Goal: Transaction & Acquisition: Purchase product/service

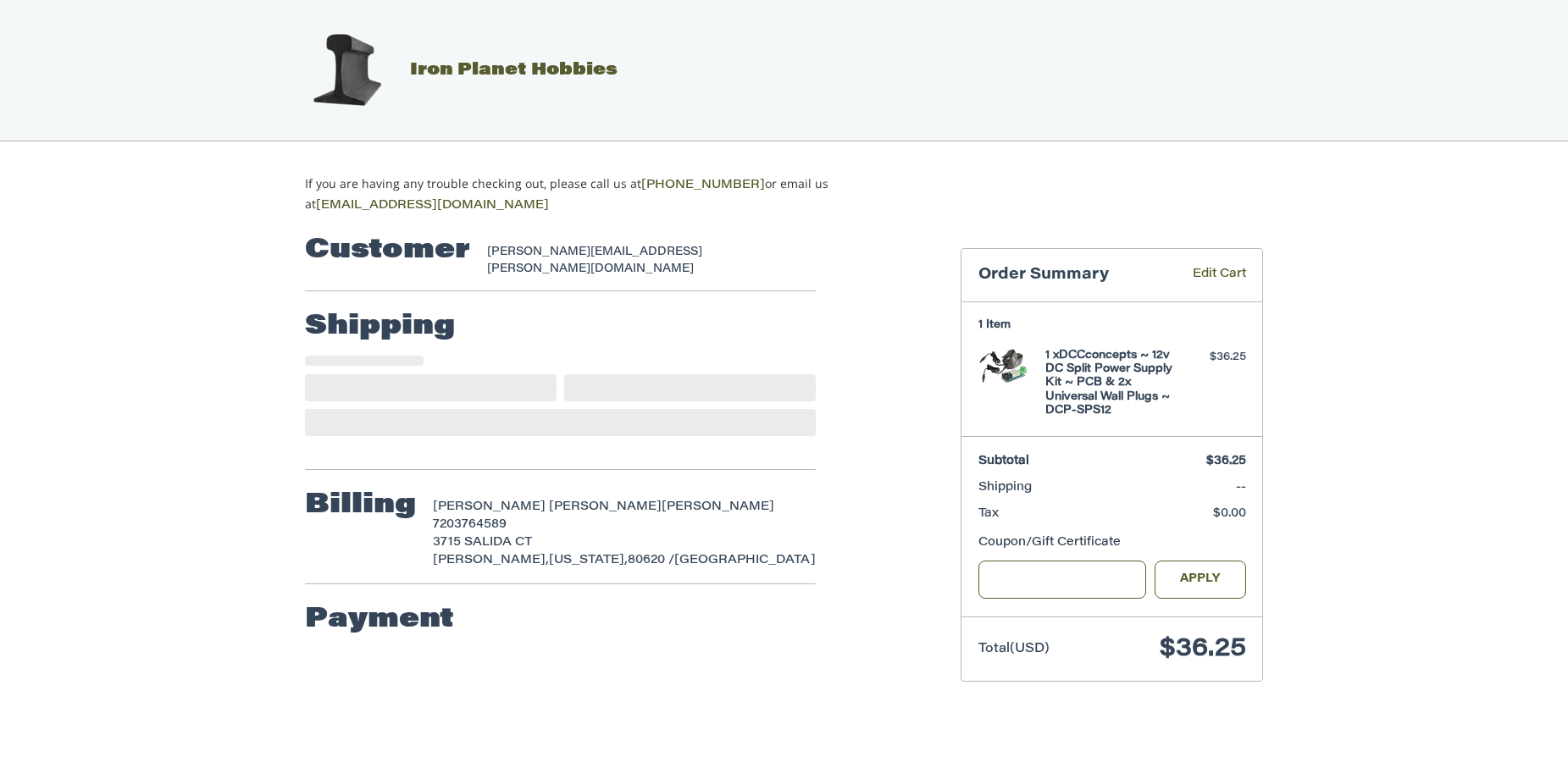
select select "**"
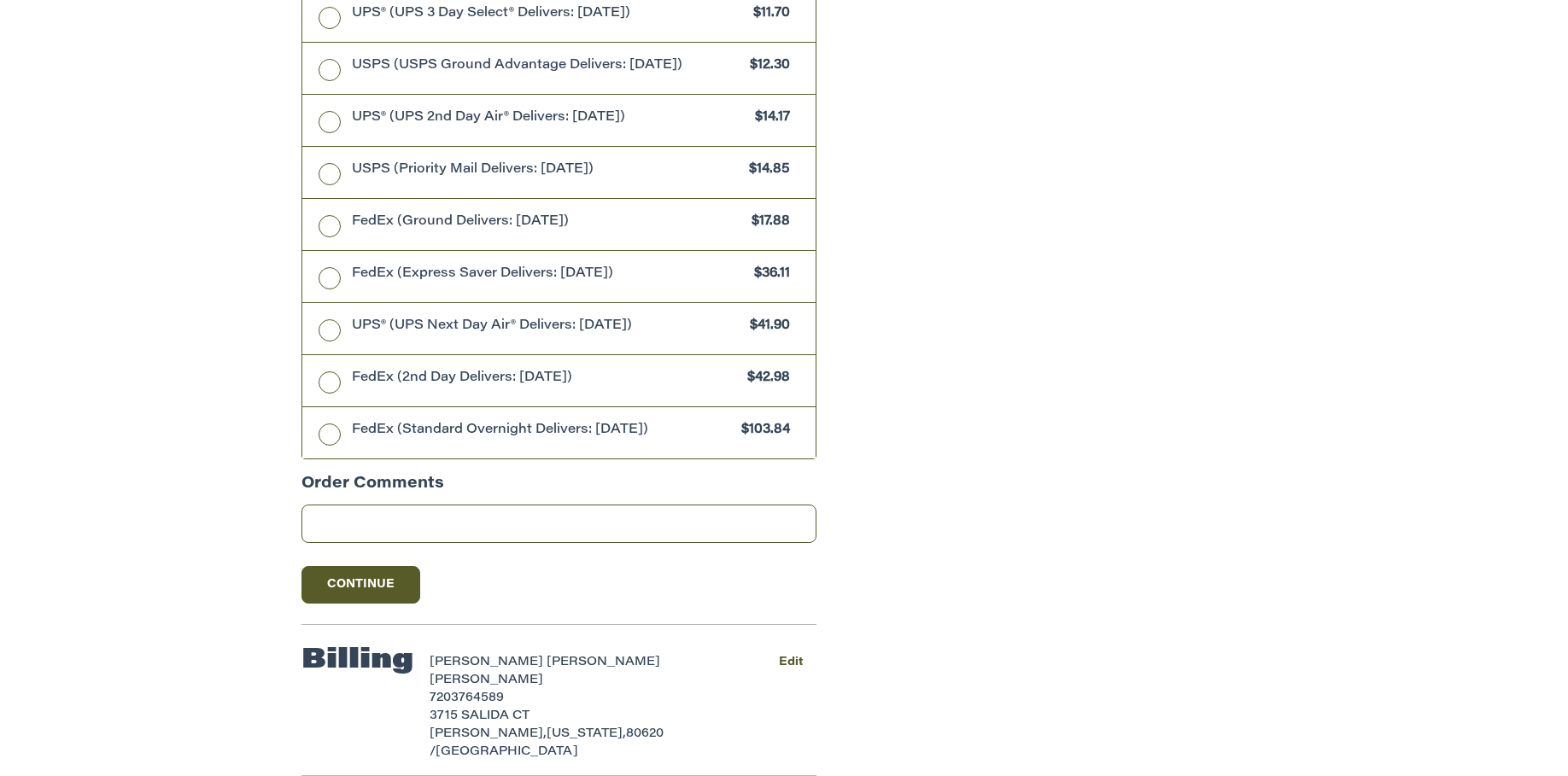
scroll to position [1280, 0]
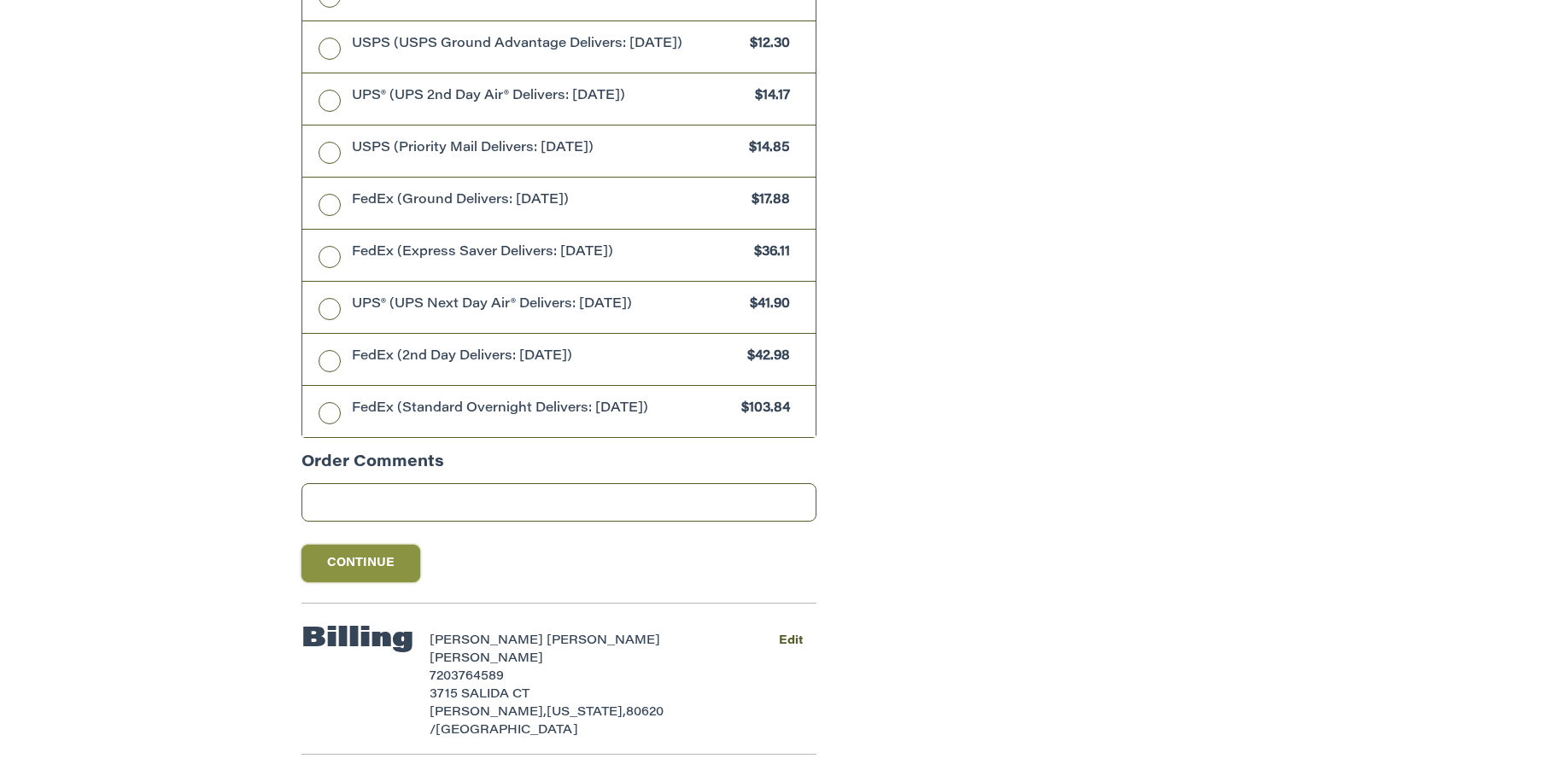
click at [353, 555] on button "Continue" at bounding box center [361, 564] width 120 height 38
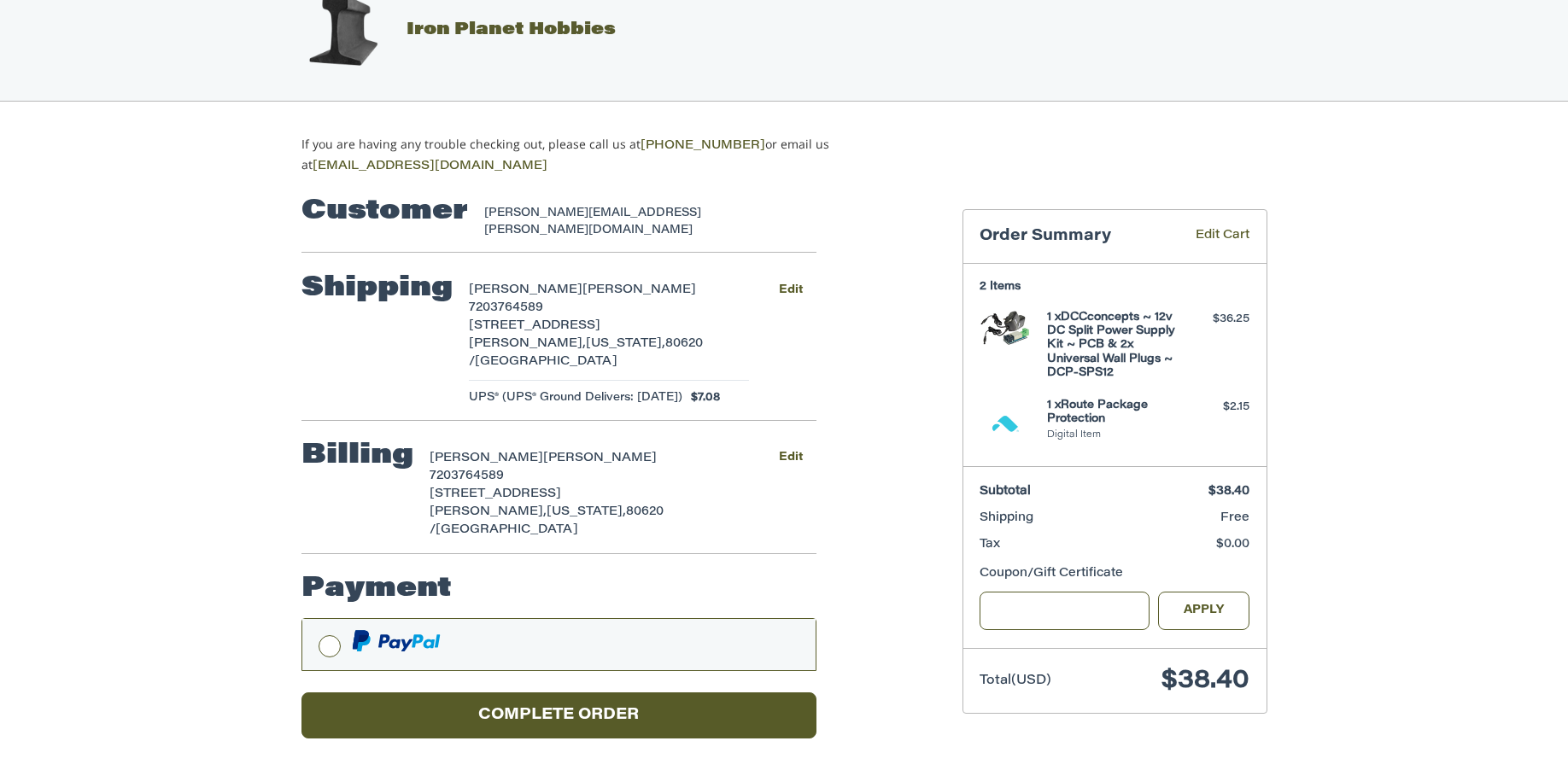
scroll to position [7, 0]
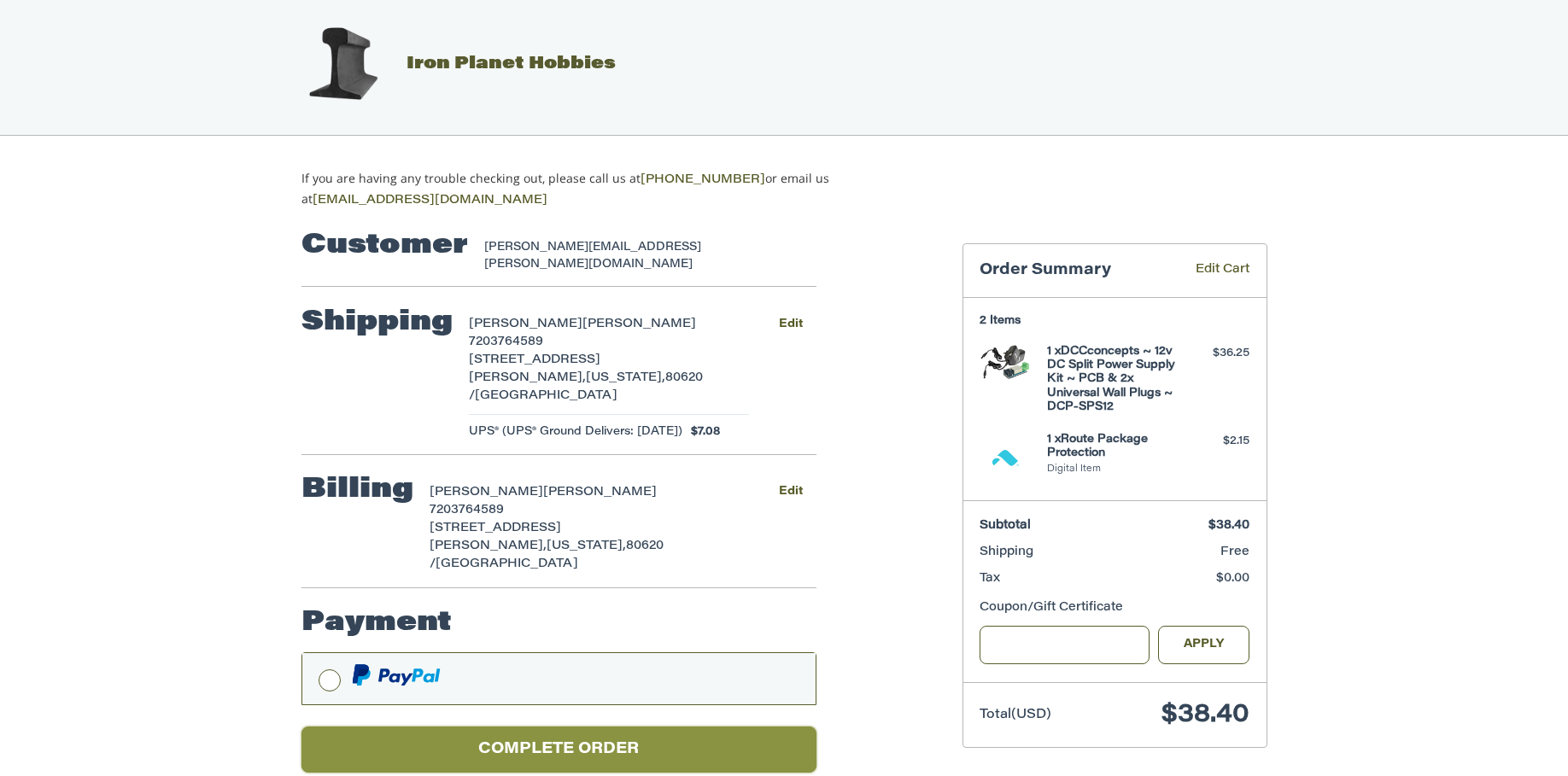
click at [521, 727] on button "Complete order" at bounding box center [559, 750] width 515 height 47
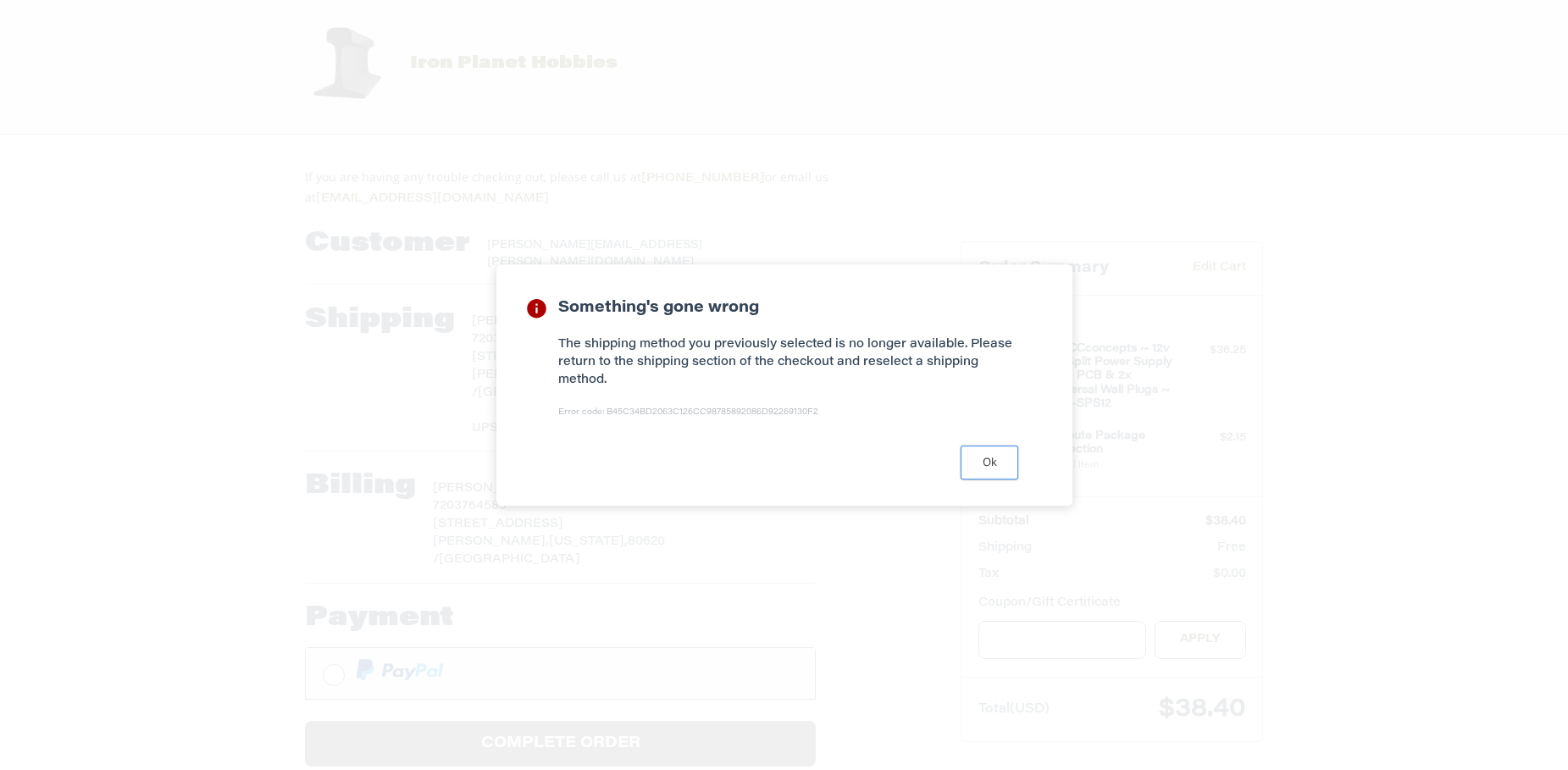
click at [988, 472] on button "Ok" at bounding box center [989, 461] width 58 height 33
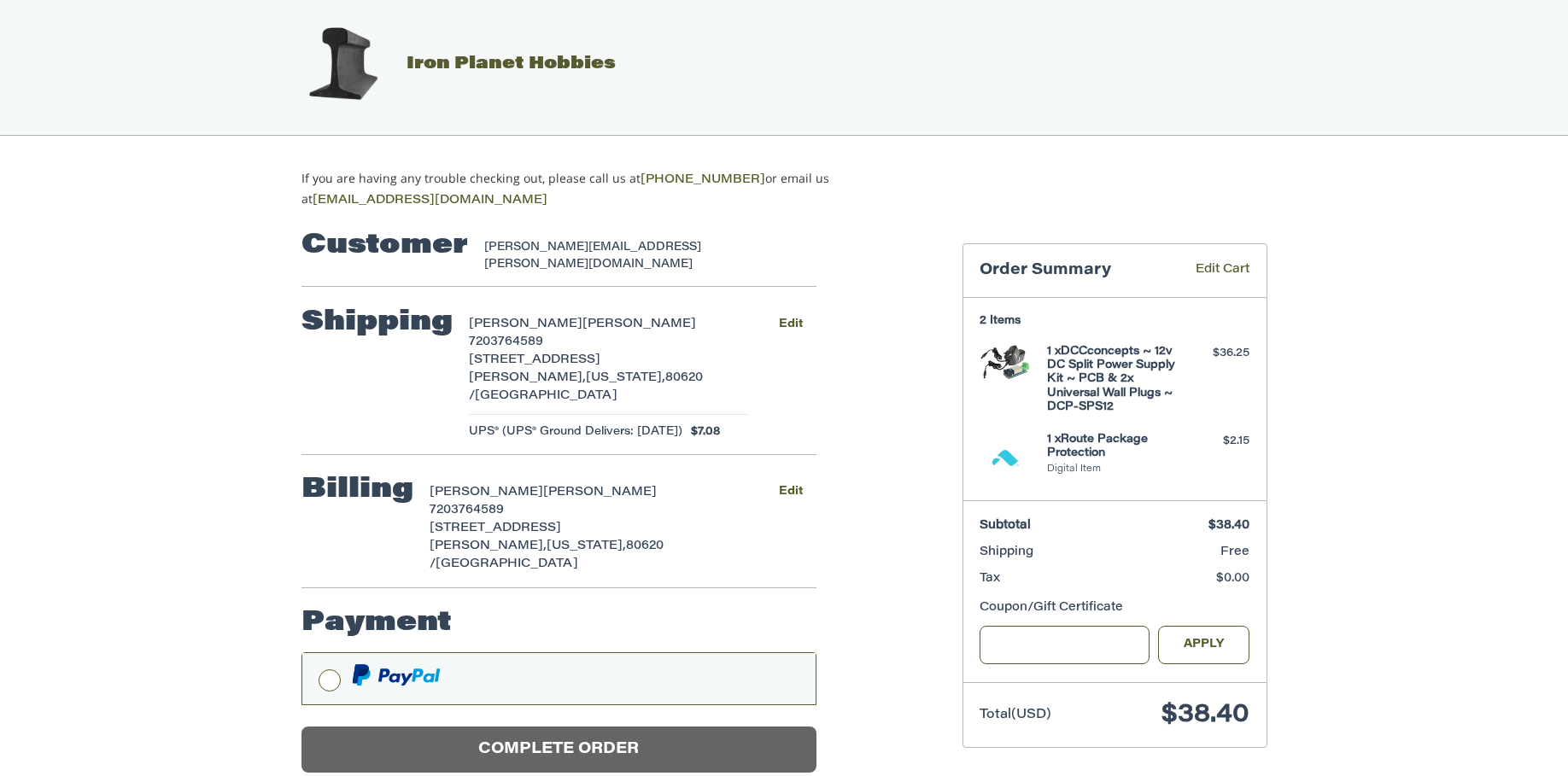
scroll to position [0, 0]
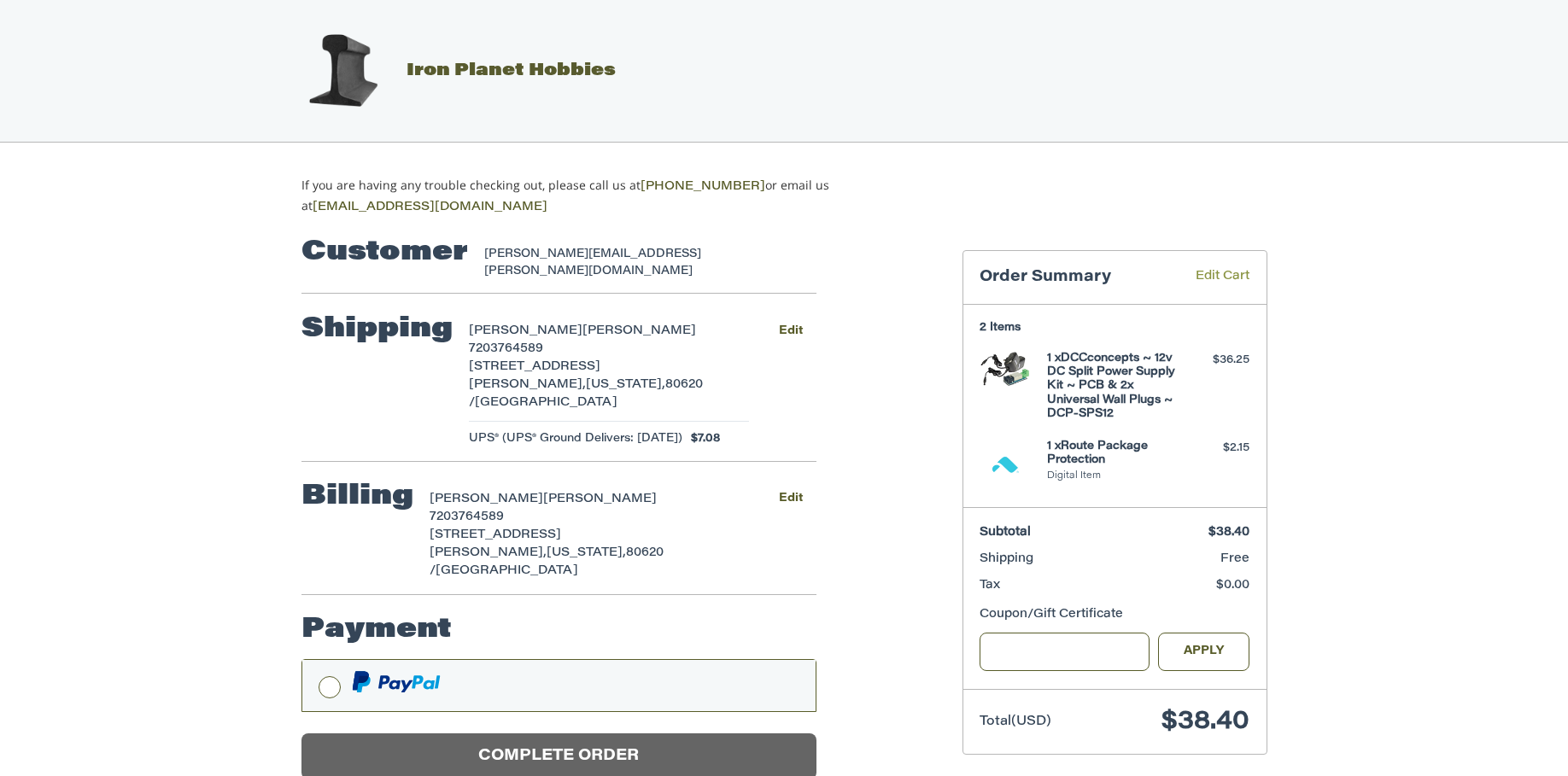
click at [1222, 271] on link "Edit Cart" at bounding box center [1210, 278] width 78 height 20
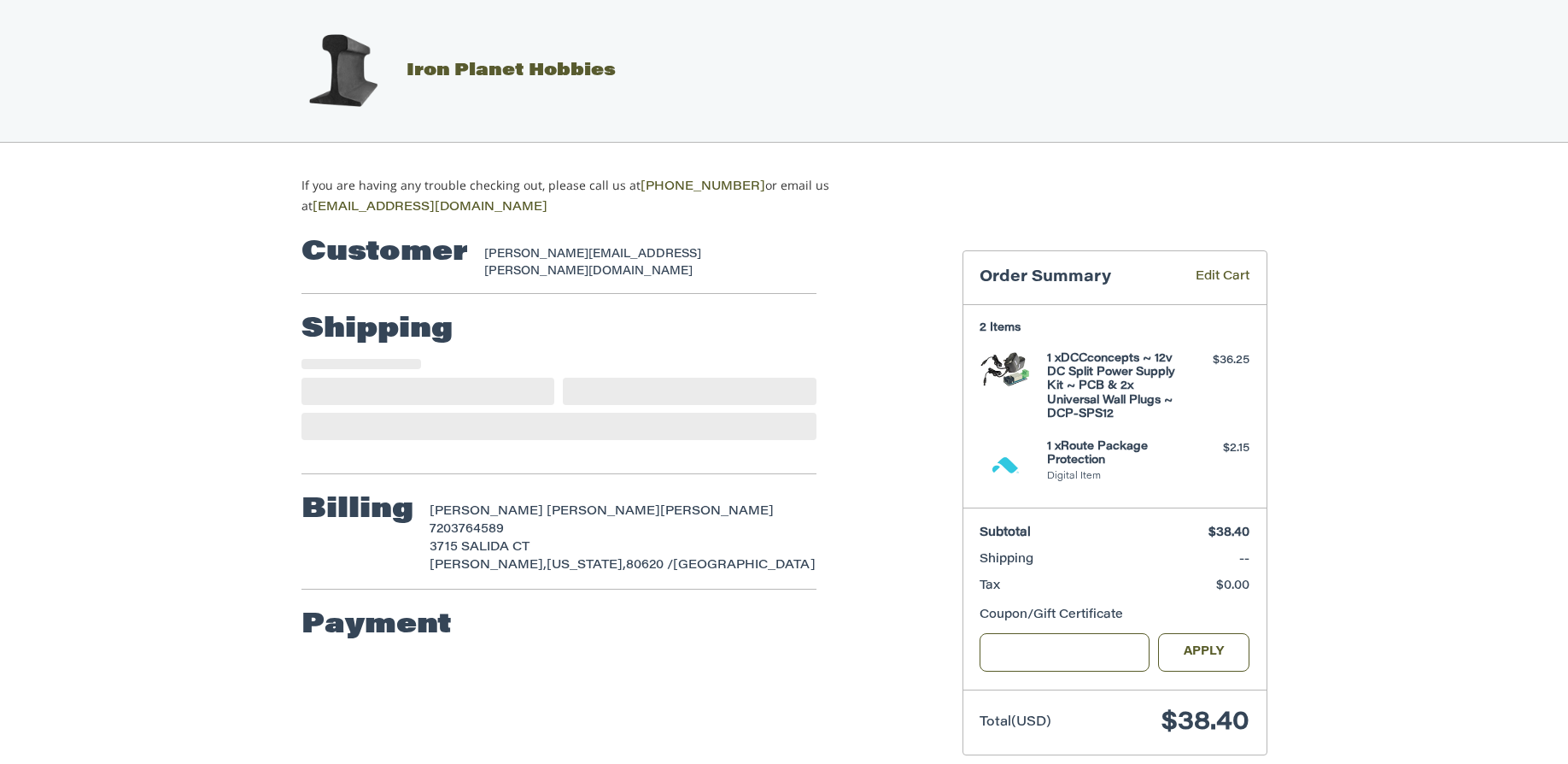
select select "**"
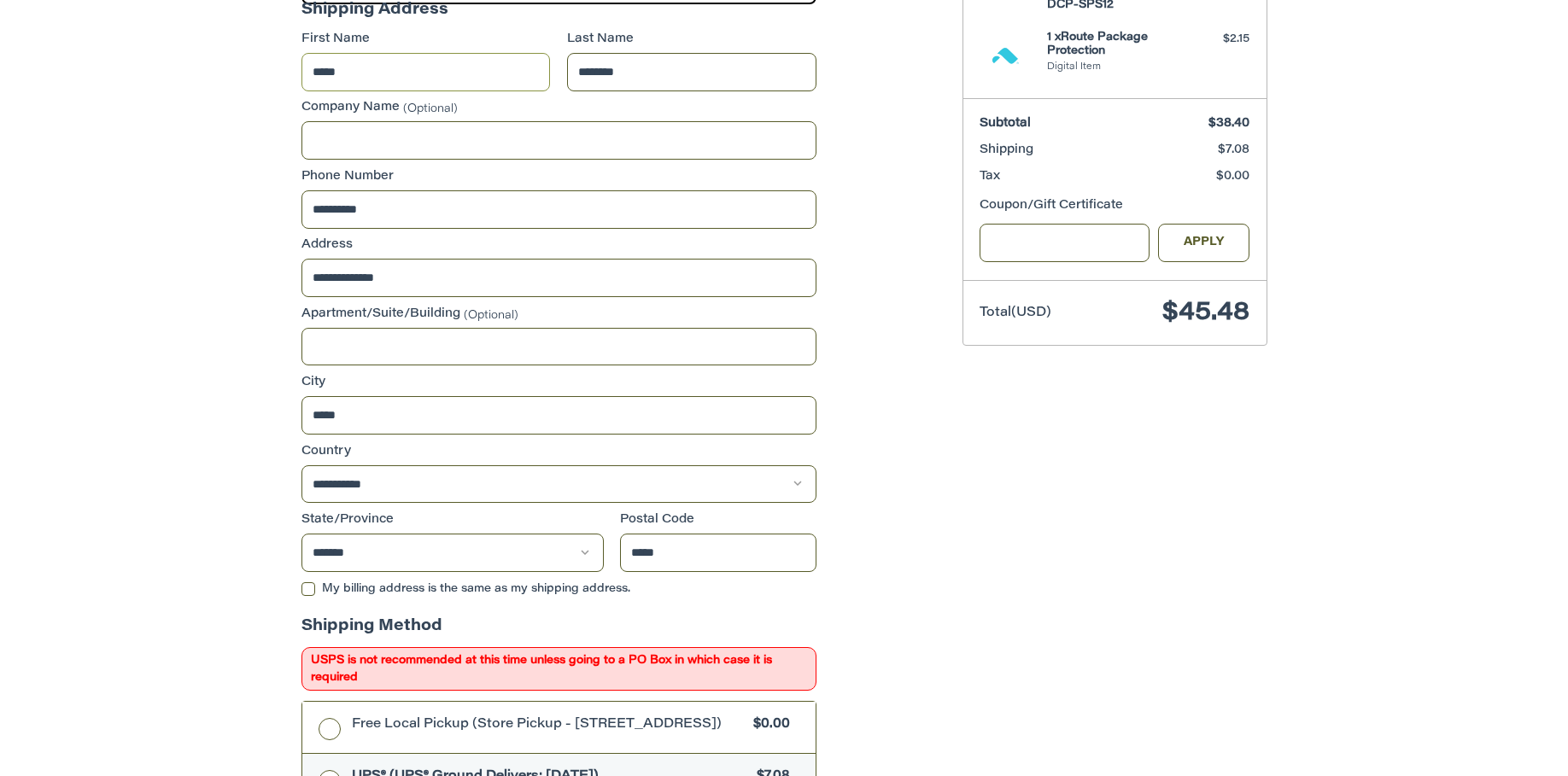
scroll to position [292, 0]
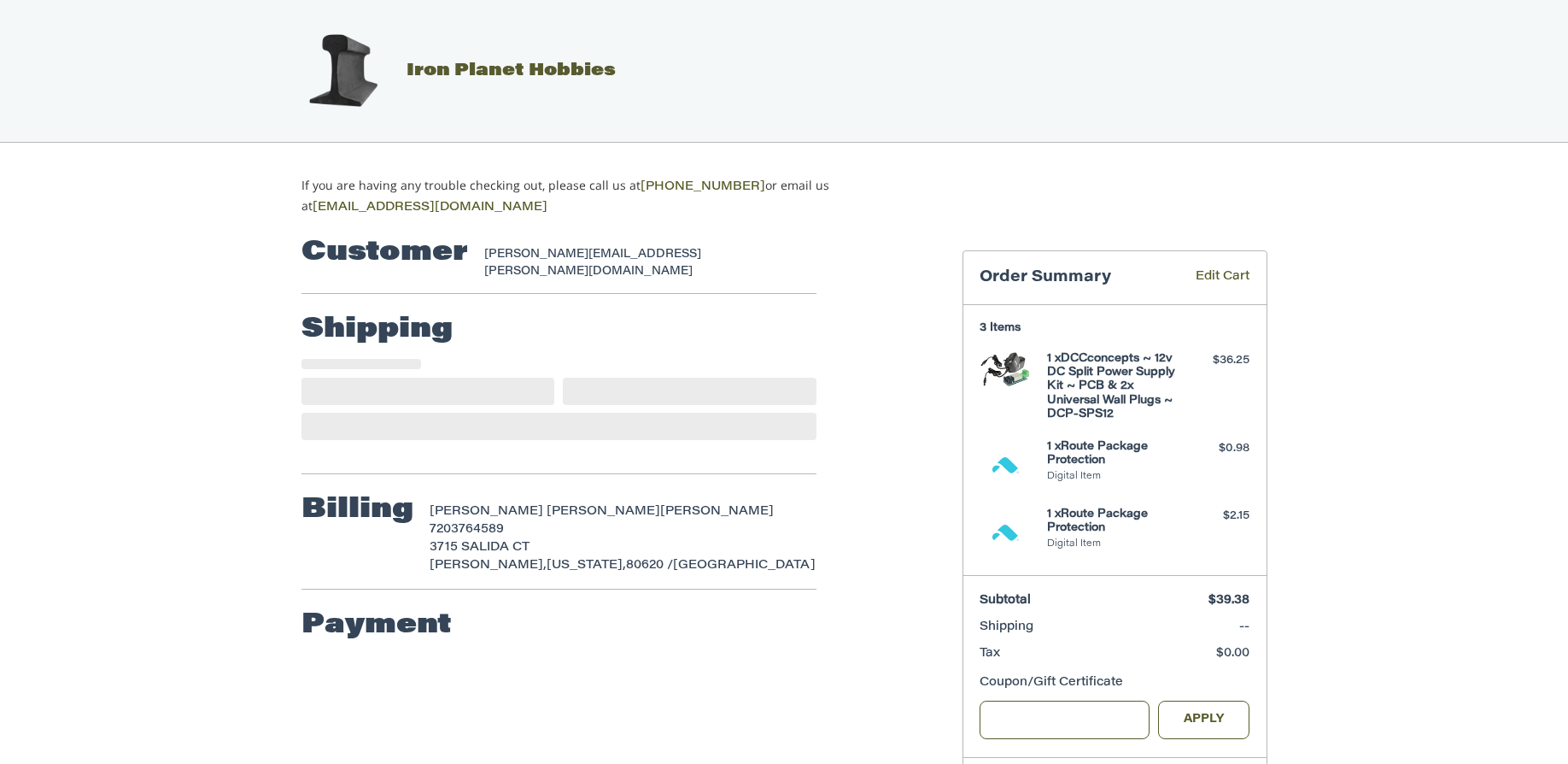
select select "**"
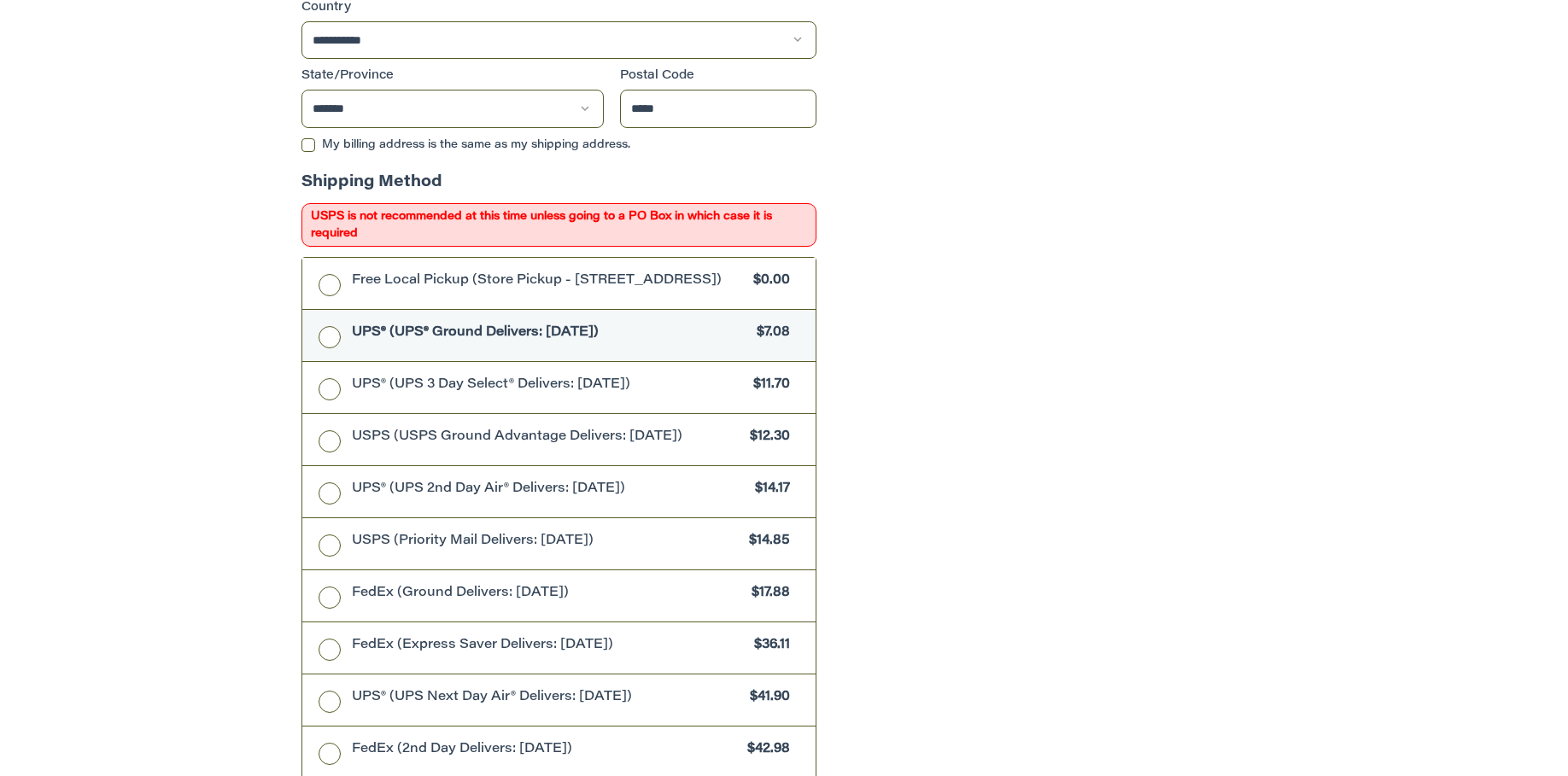
scroll to position [889, 0]
click at [330, 382] on label "UPS® (UPS 3 Day Select® Delivers: [DATE]) $11.70" at bounding box center [559, 386] width 514 height 51
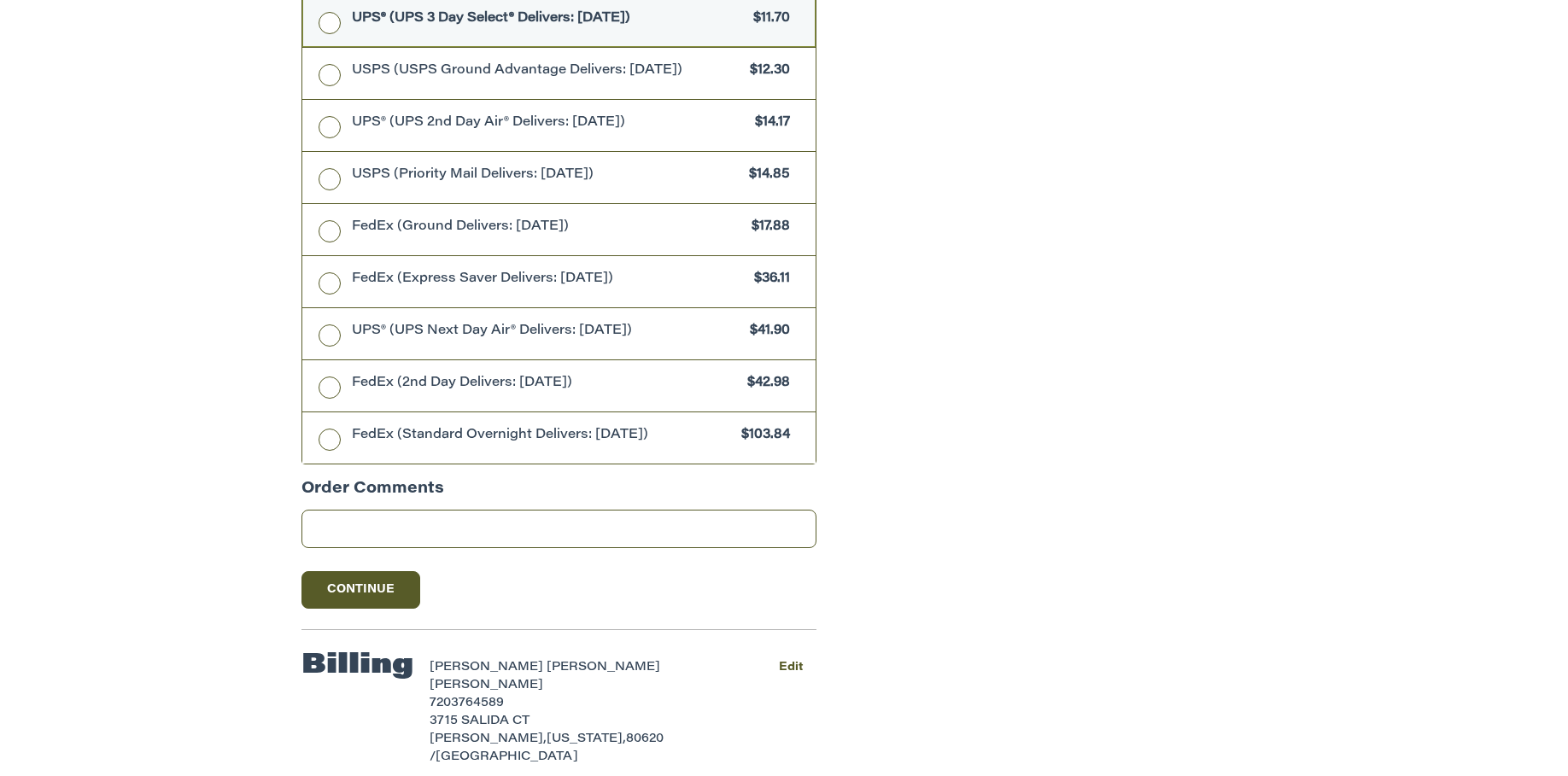
scroll to position [1298, 0]
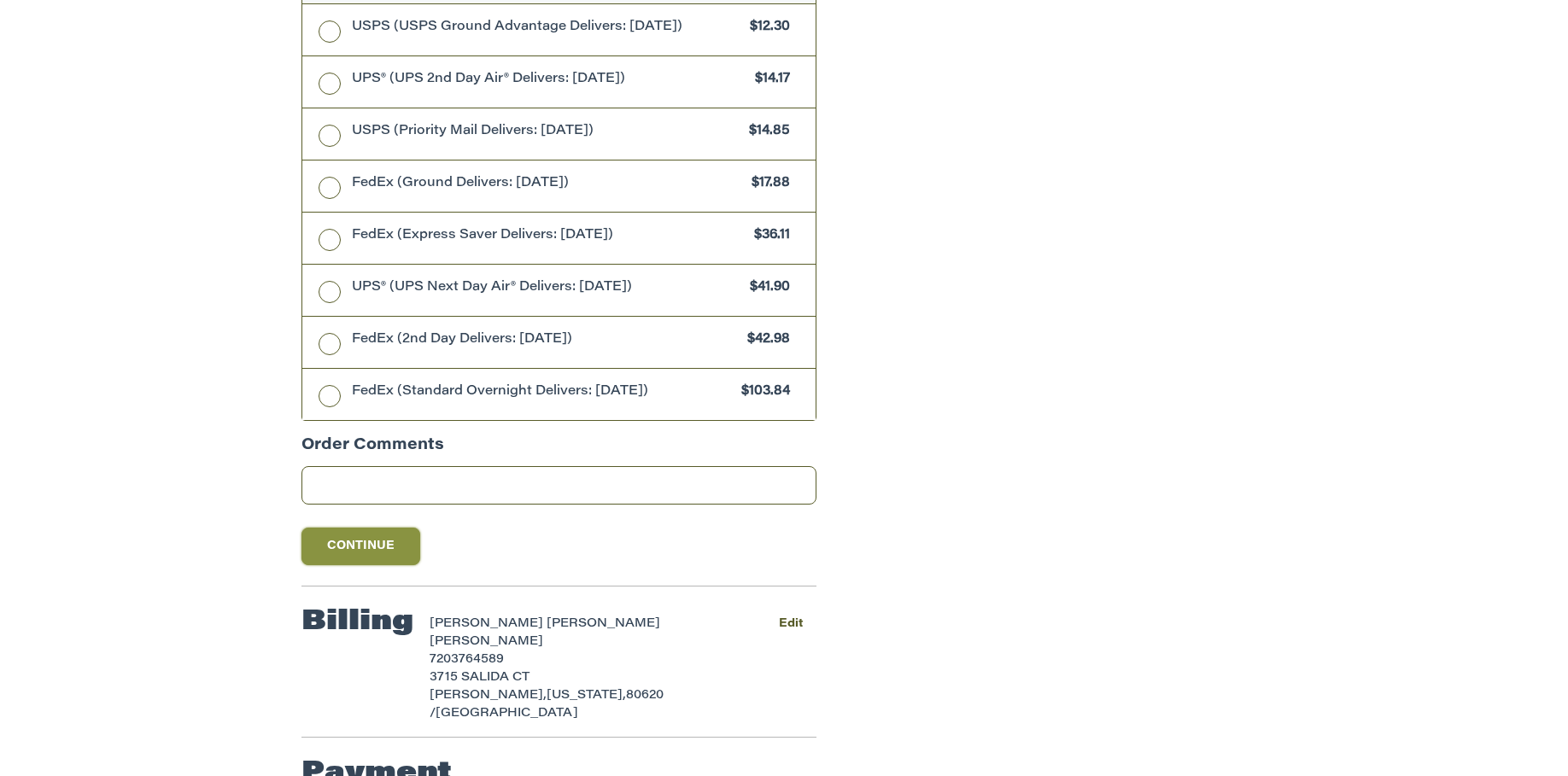
click at [365, 538] on button "Continue" at bounding box center [361, 547] width 120 height 38
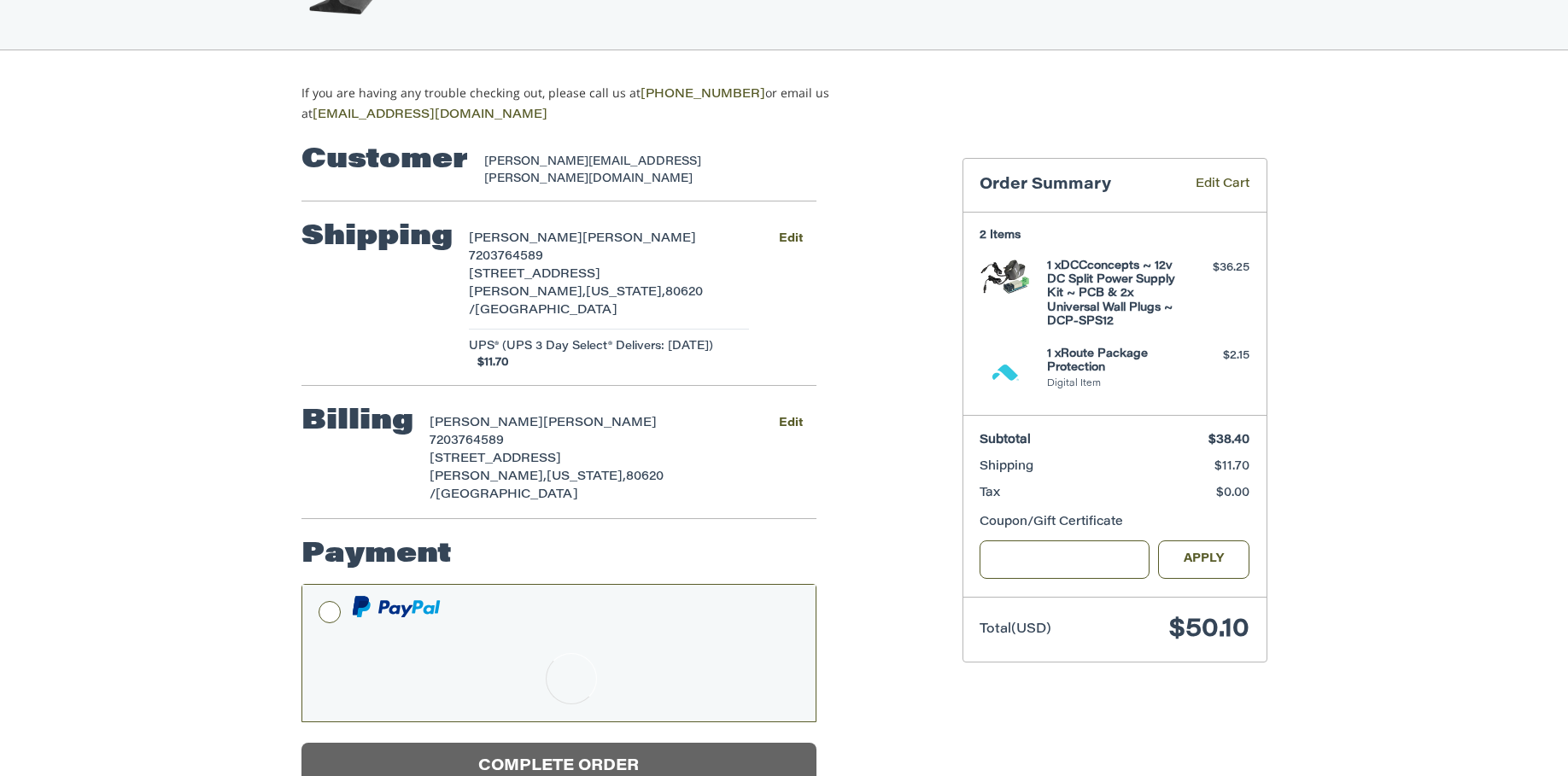
scroll to position [7, 0]
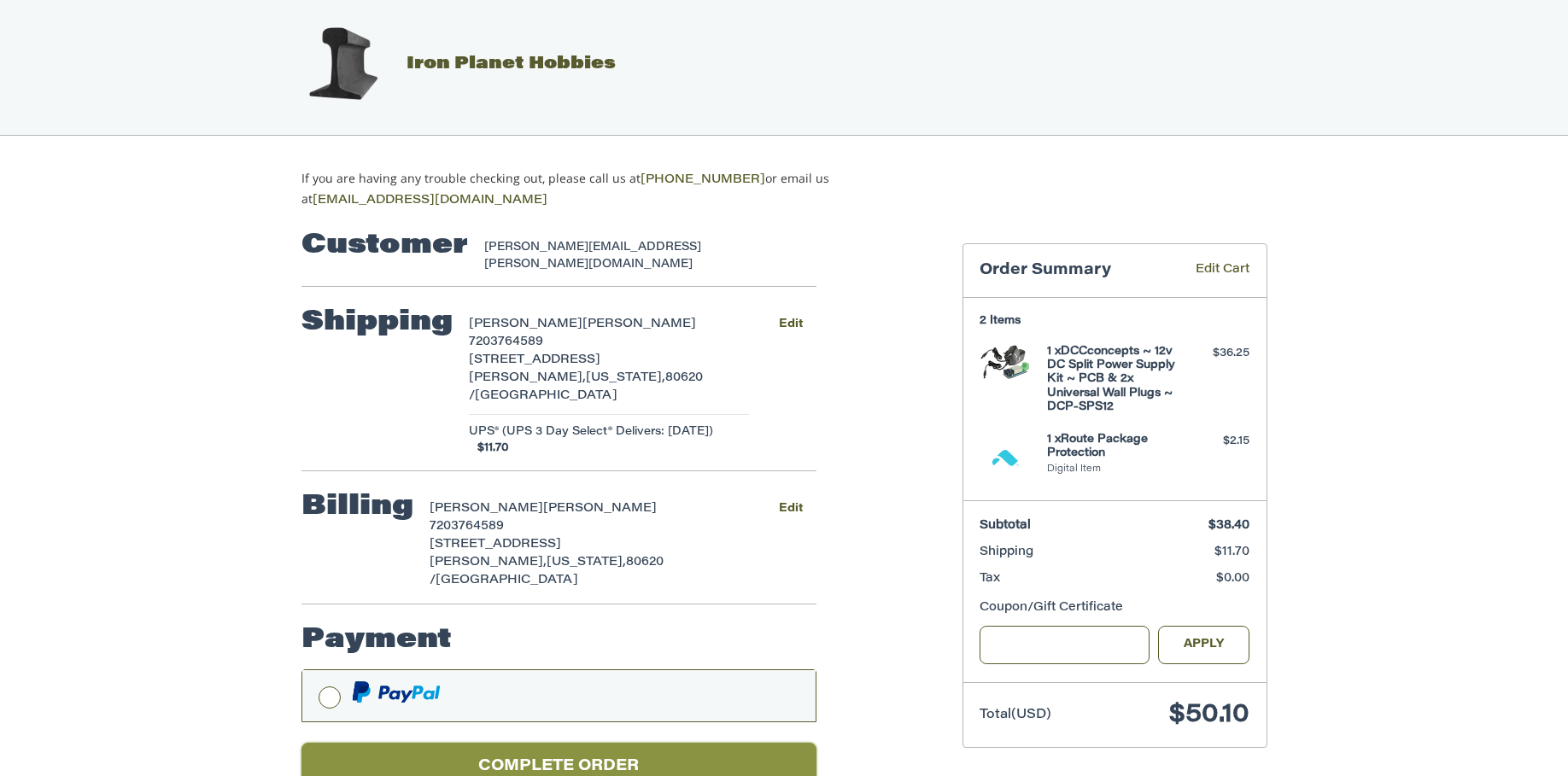
click at [564, 743] on button "Complete order" at bounding box center [559, 766] width 515 height 47
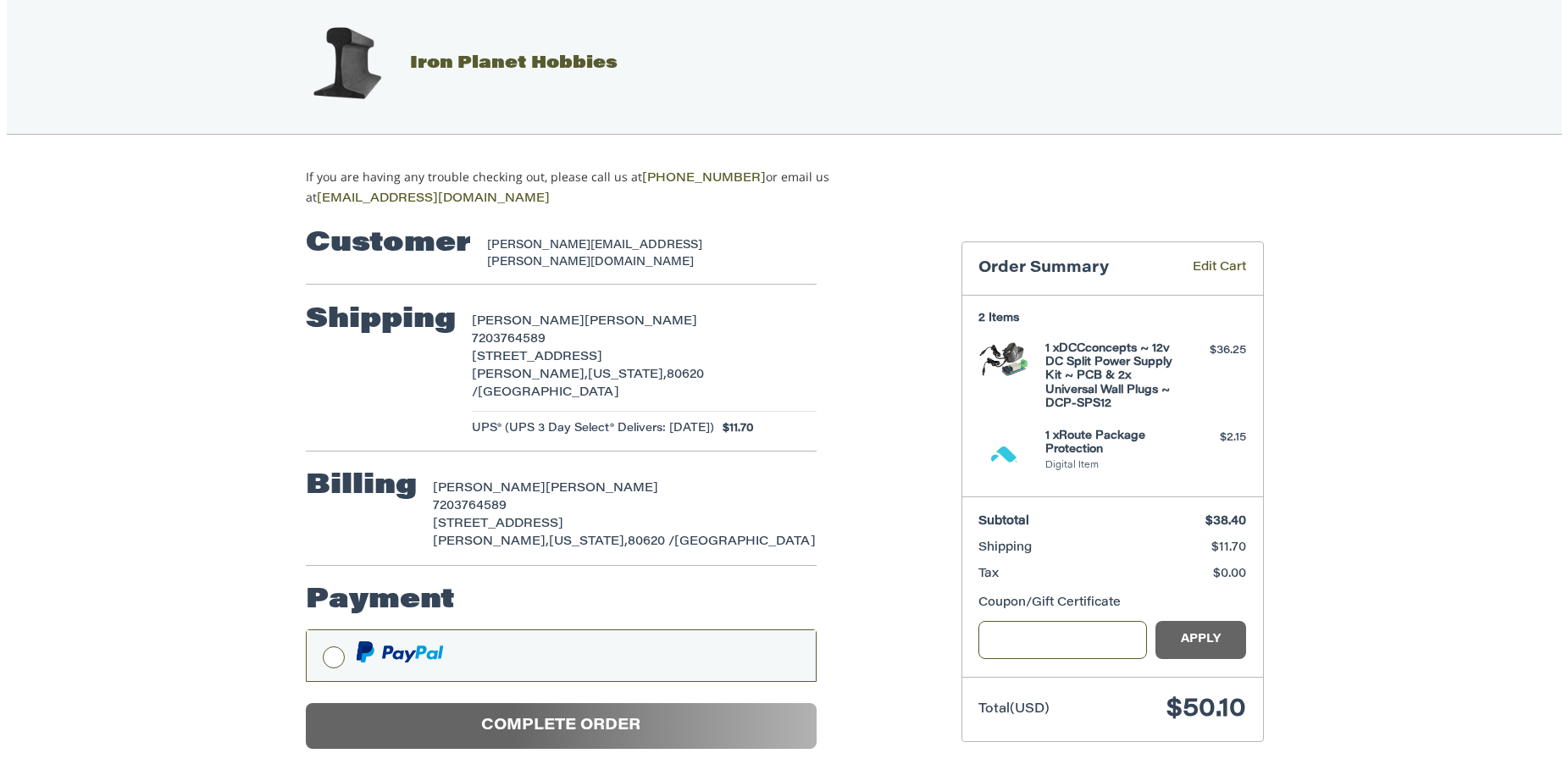
scroll to position [0, 0]
